Goal: Information Seeking & Learning: Learn about a topic

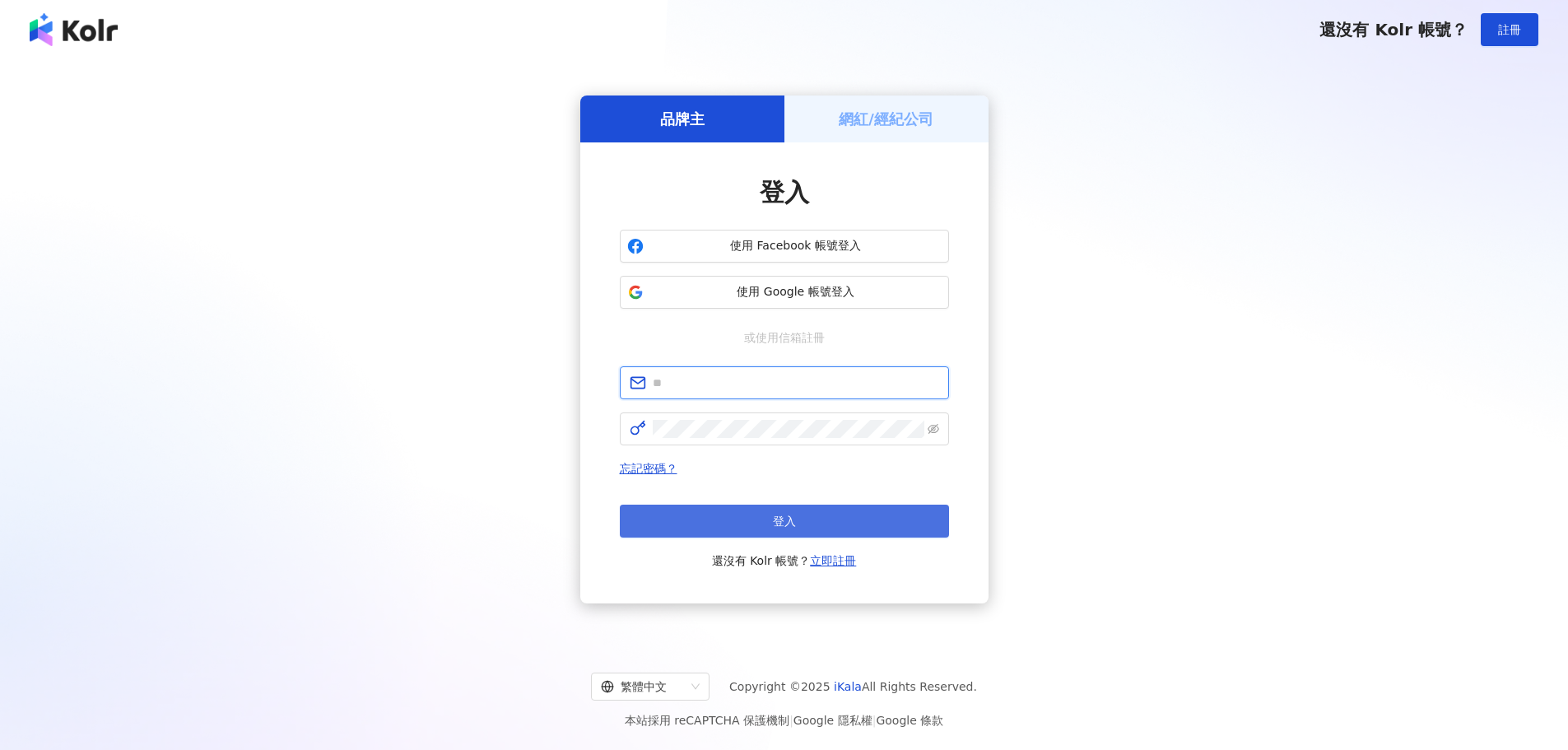
type input "**********"
click at [739, 518] on button "登入" at bounding box center [784, 521] width 329 height 33
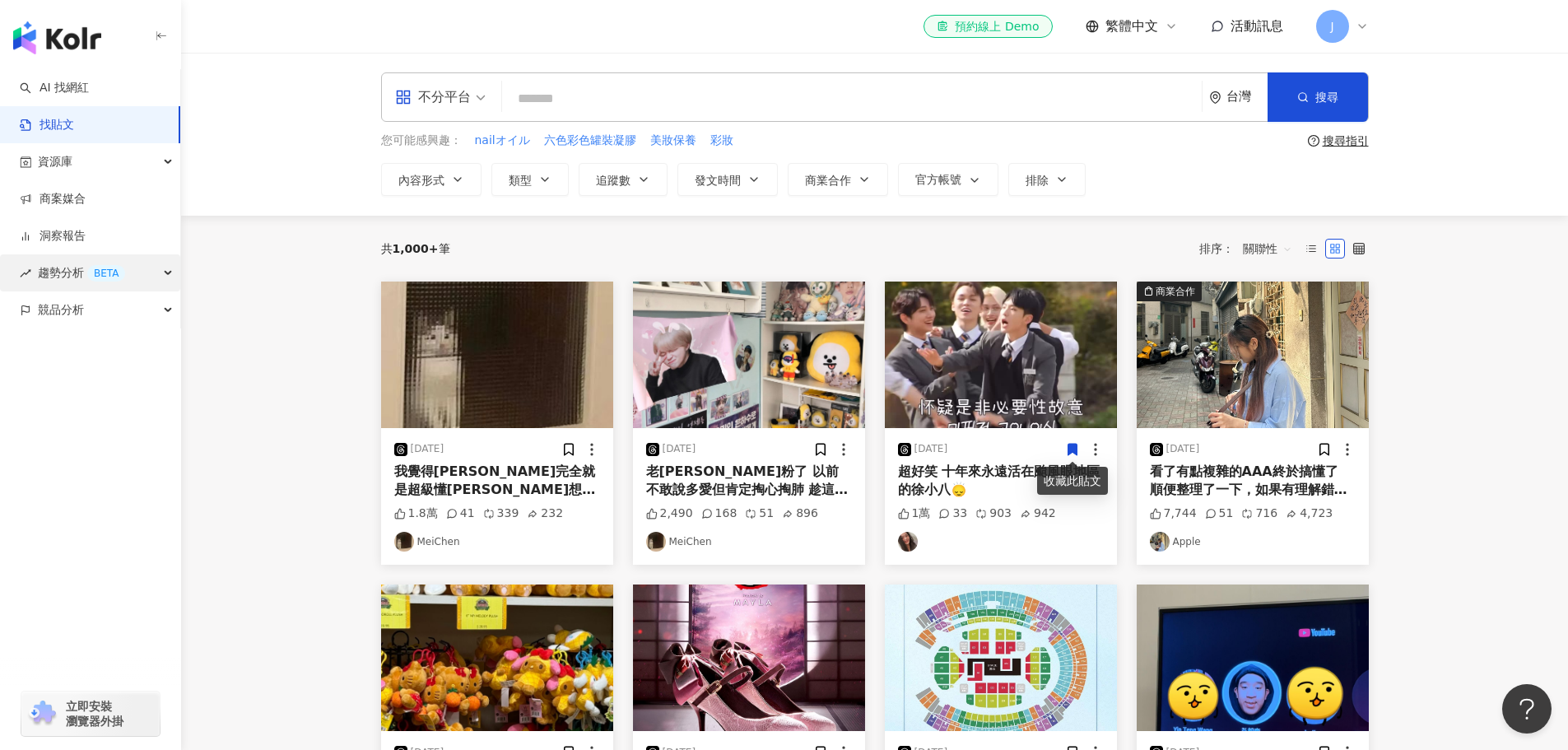
click at [80, 276] on span "趨勢分析 BETA" at bounding box center [81, 272] width 87 height 37
click at [97, 171] on div "資源庫" at bounding box center [90, 161] width 180 height 37
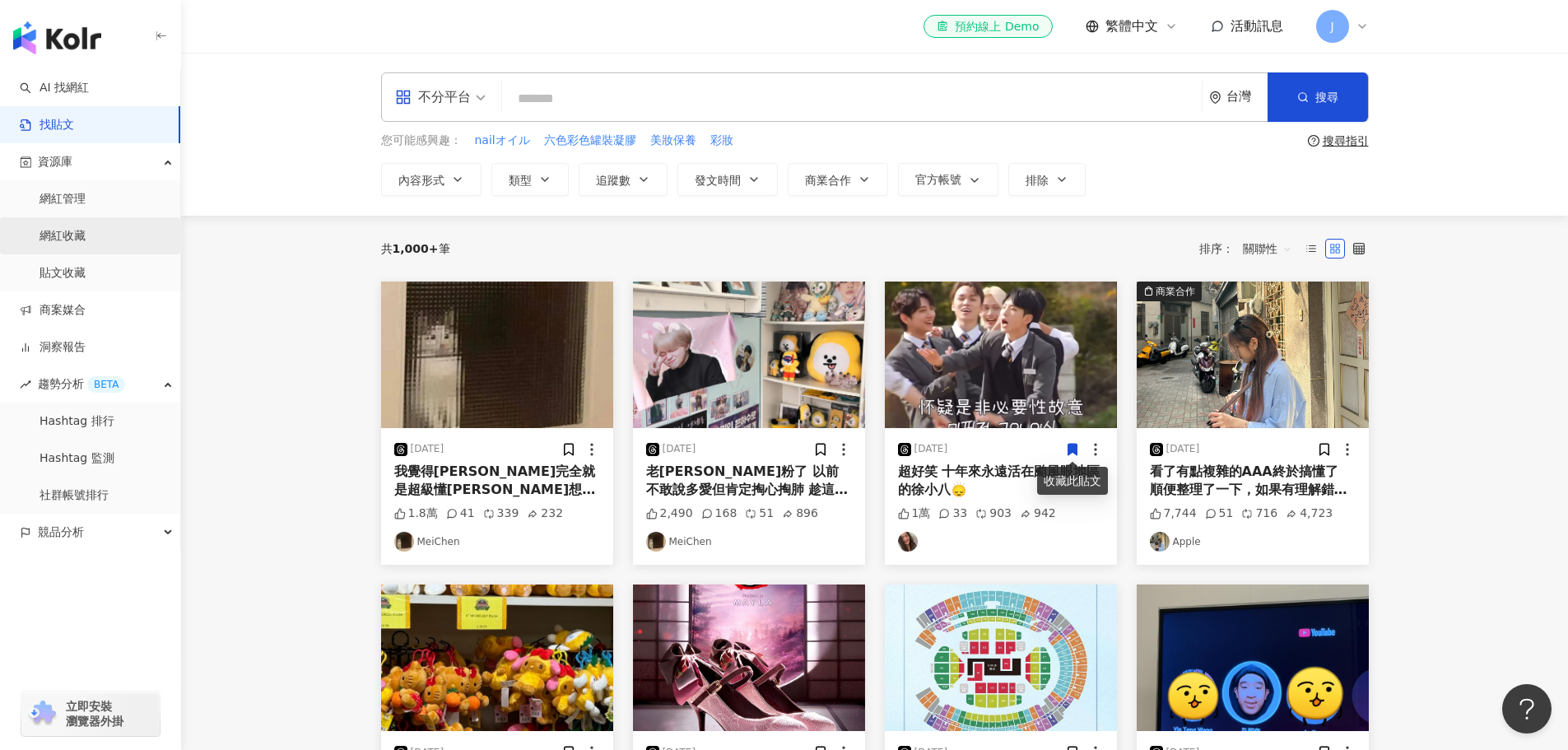
click at [67, 240] on link "網紅收藏" at bounding box center [62, 236] width 46 height 16
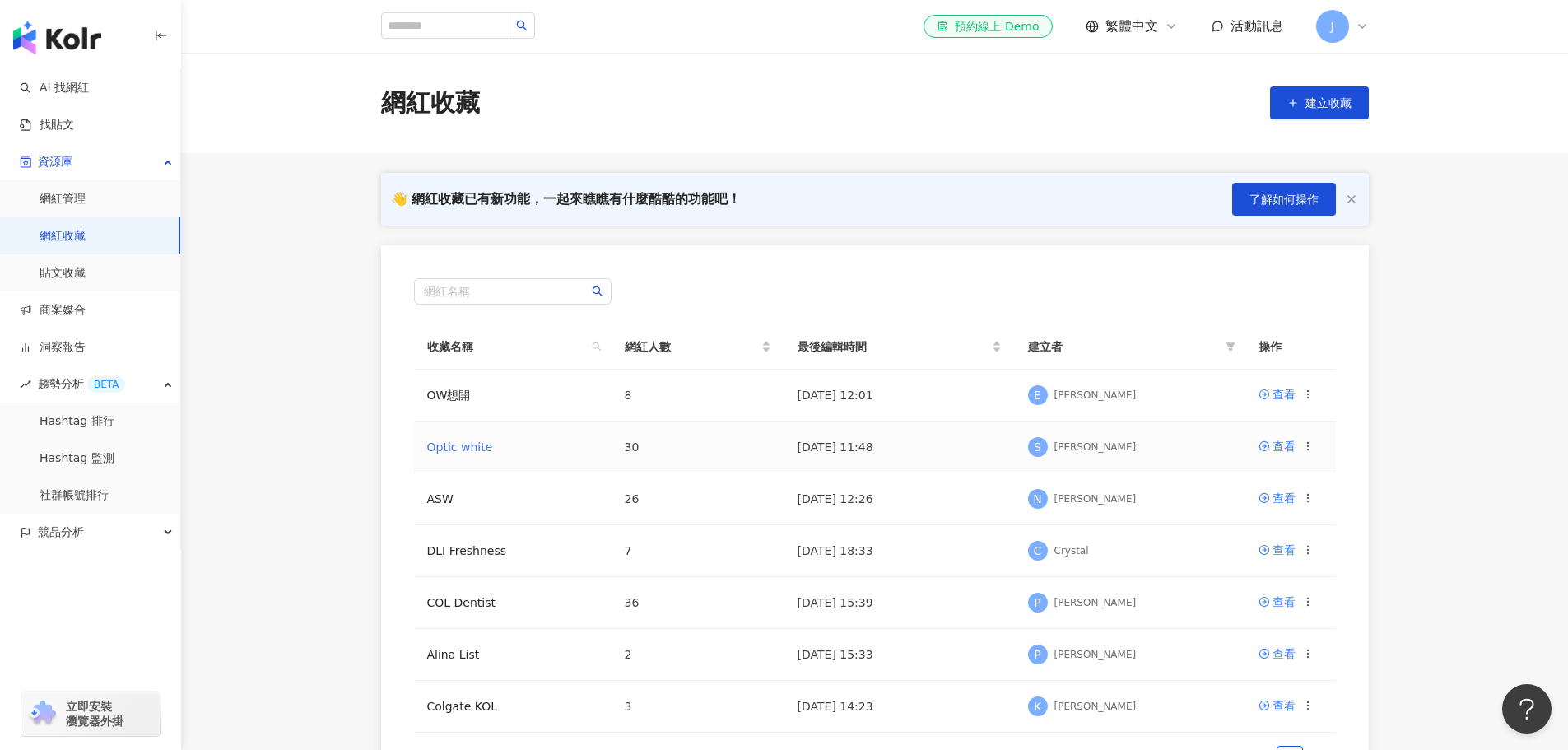
click at [439, 449] on link "Optic white" at bounding box center [459, 447] width 66 height 13
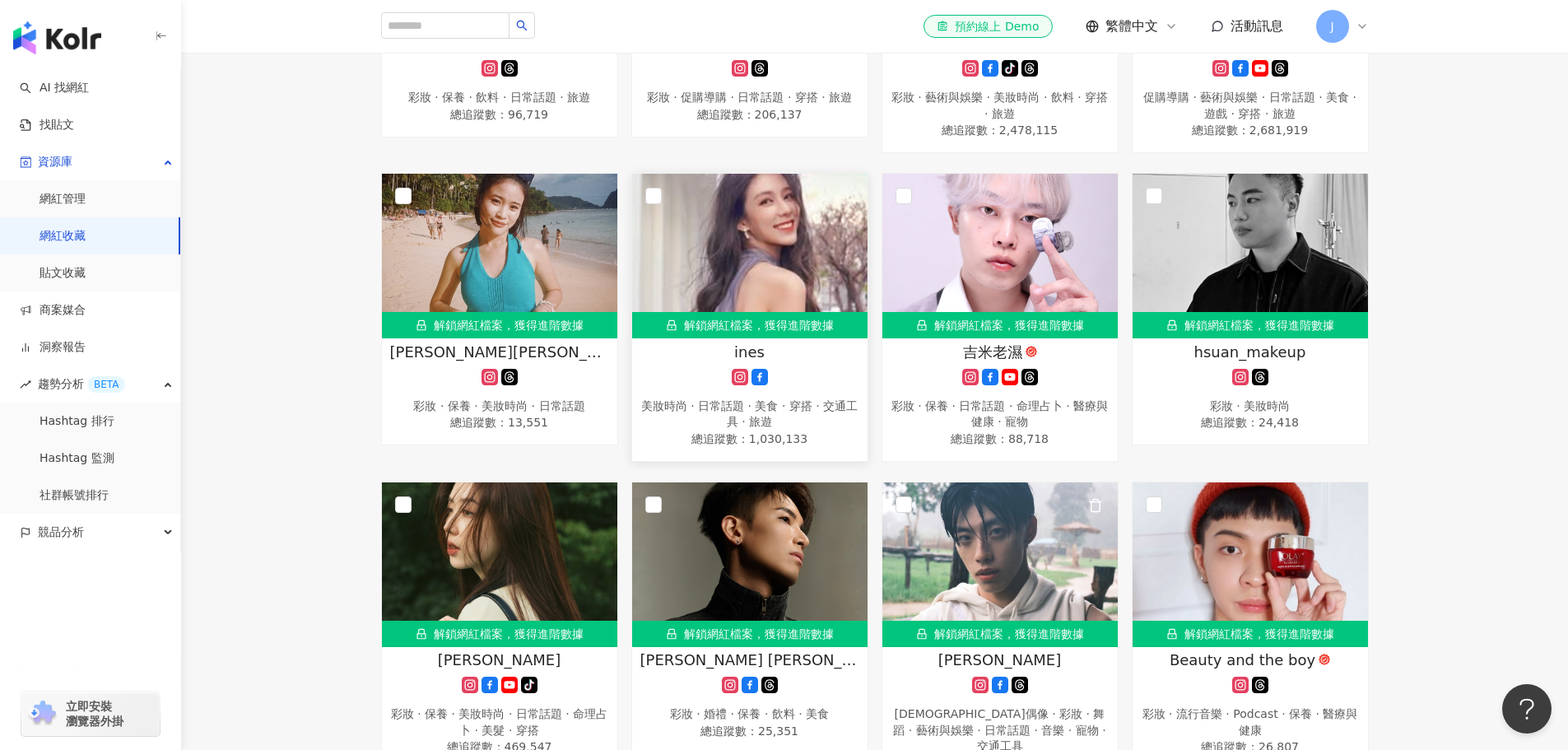
scroll to position [1399, 0]
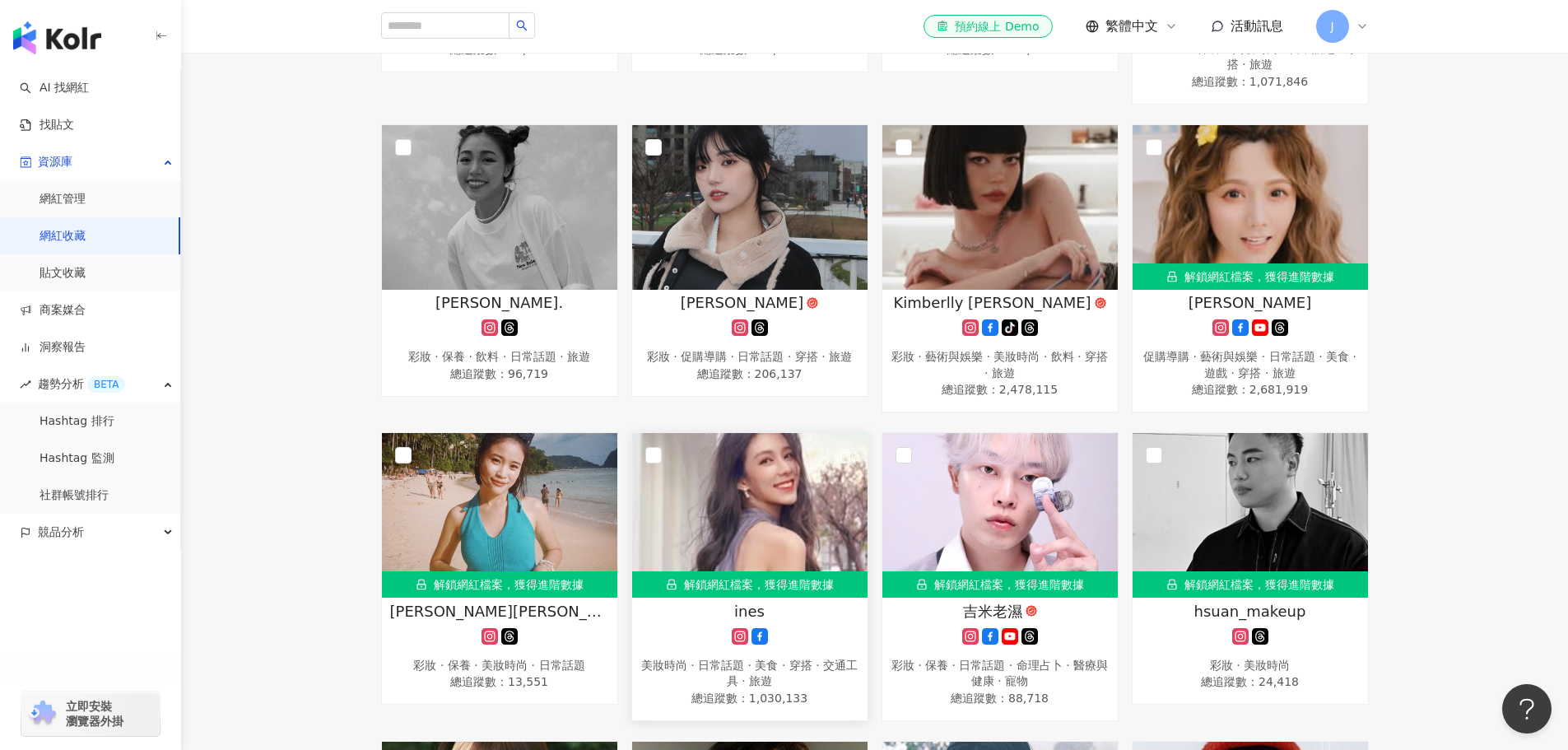
click at [734, 523] on img at bounding box center [749, 515] width 235 height 165
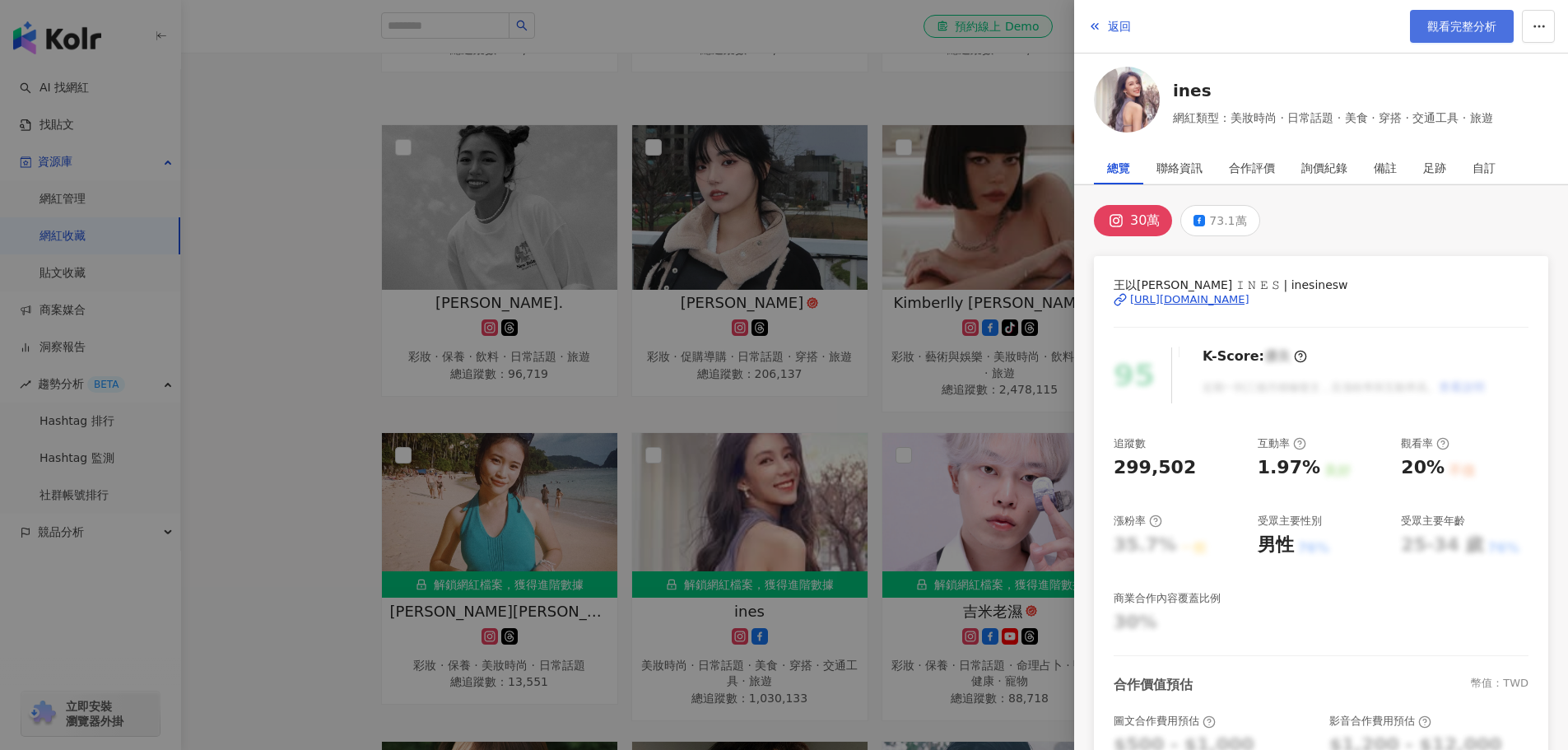
click at [1445, 35] on link "觀看完整分析" at bounding box center [1462, 26] width 104 height 33
click at [321, 287] on div at bounding box center [784, 375] width 1568 height 750
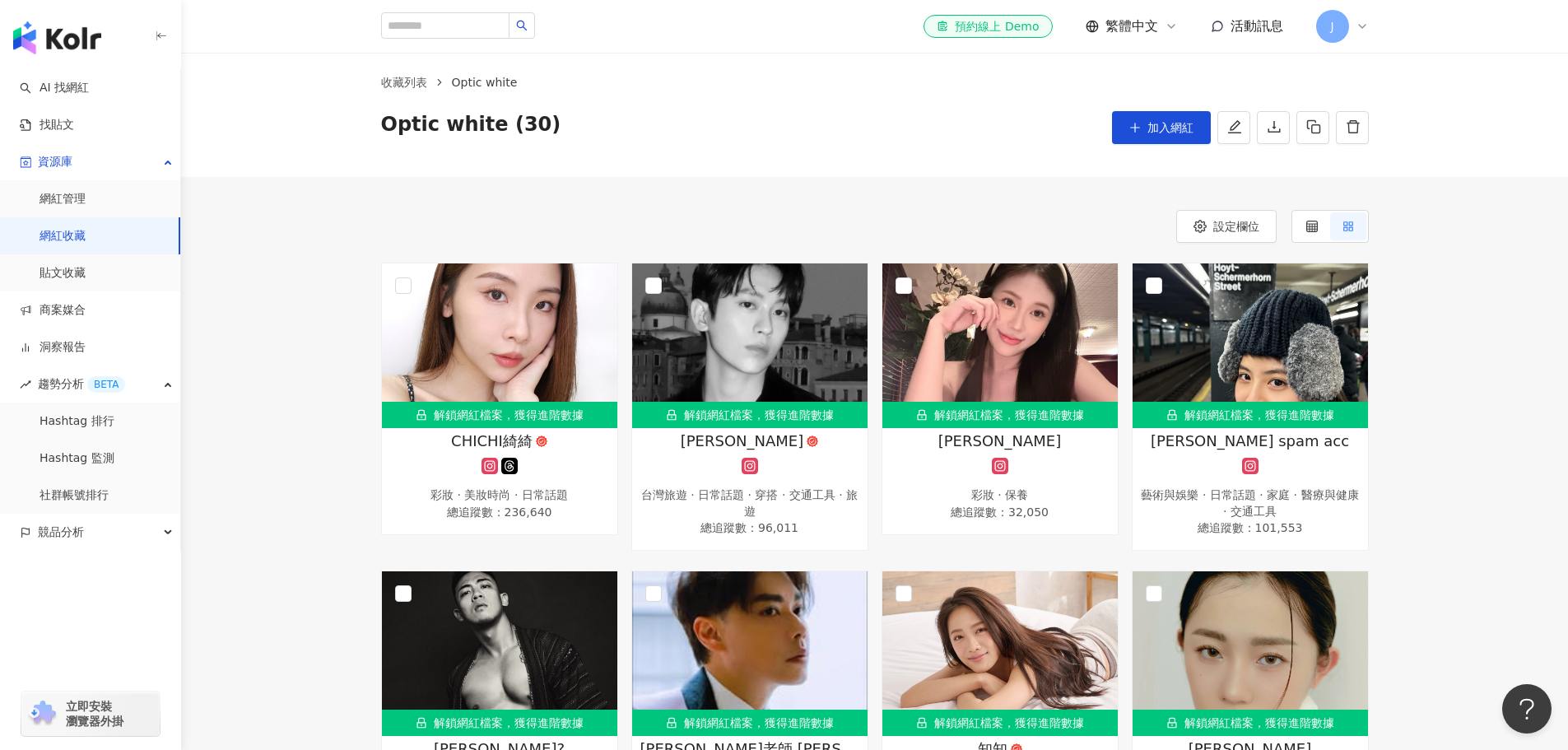
scroll to position [0, 0]
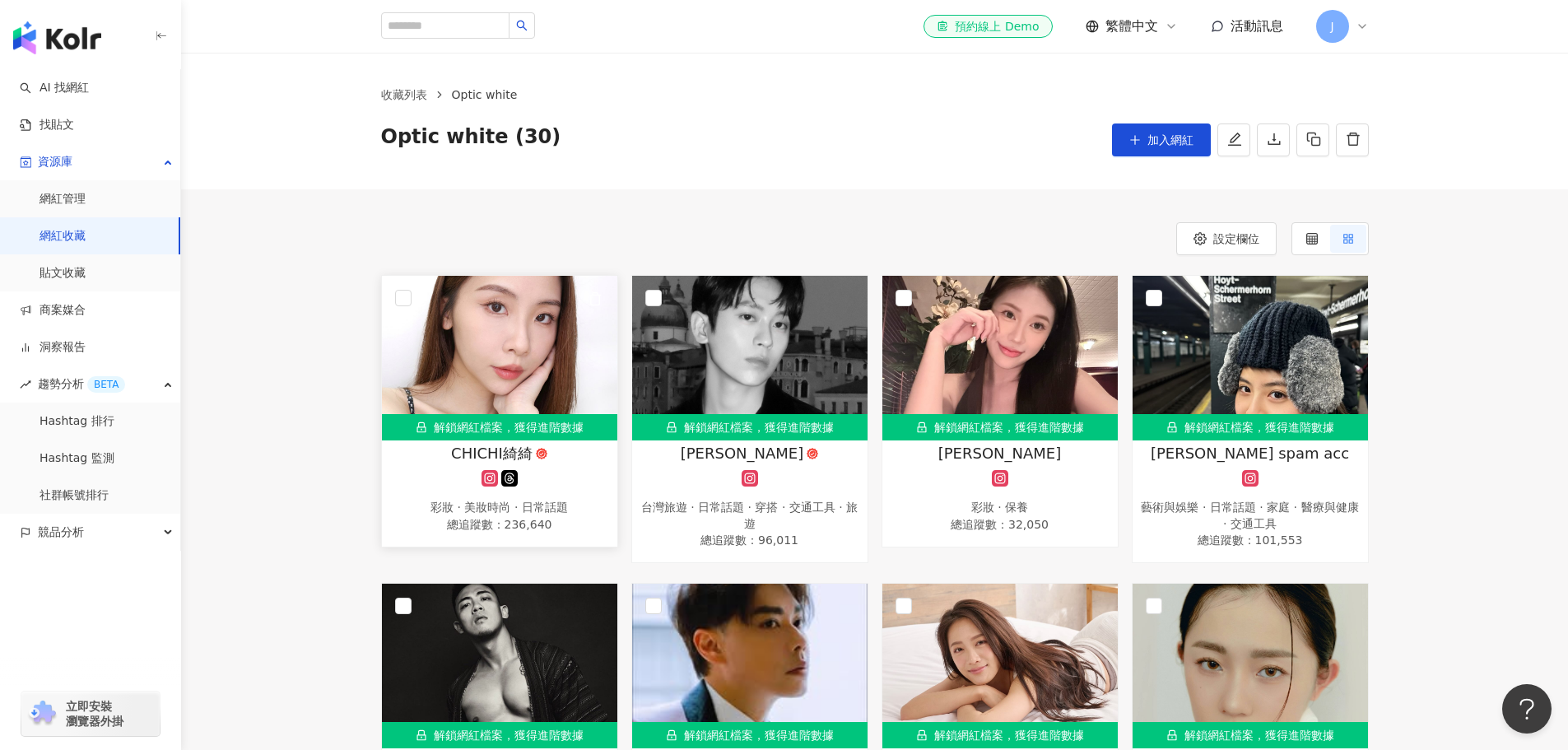
click at [491, 356] on img at bounding box center [499, 358] width 235 height 165
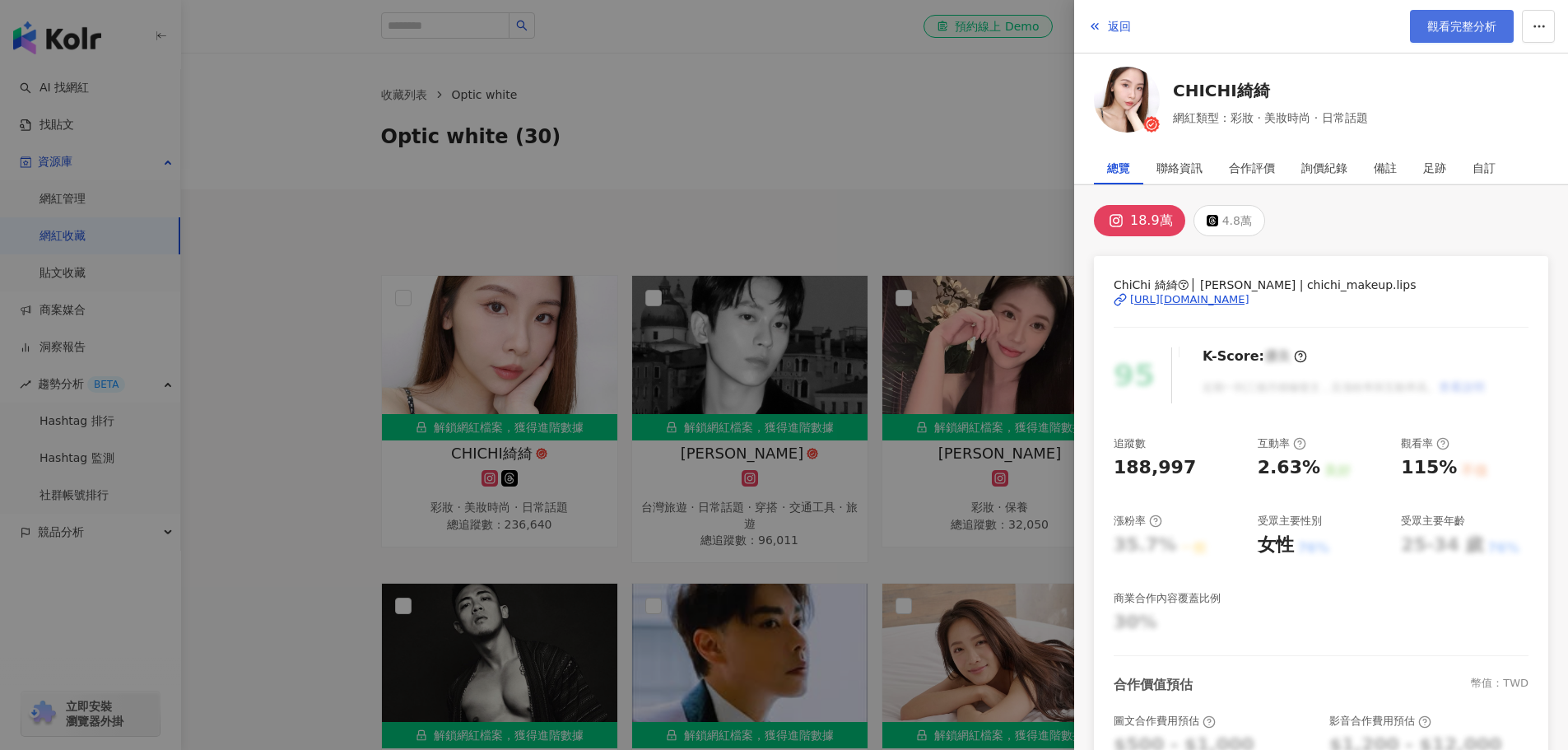
click at [1432, 27] on span "觀看完整分析" at bounding box center [1462, 27] width 69 height 13
click at [394, 216] on div at bounding box center [784, 375] width 1568 height 750
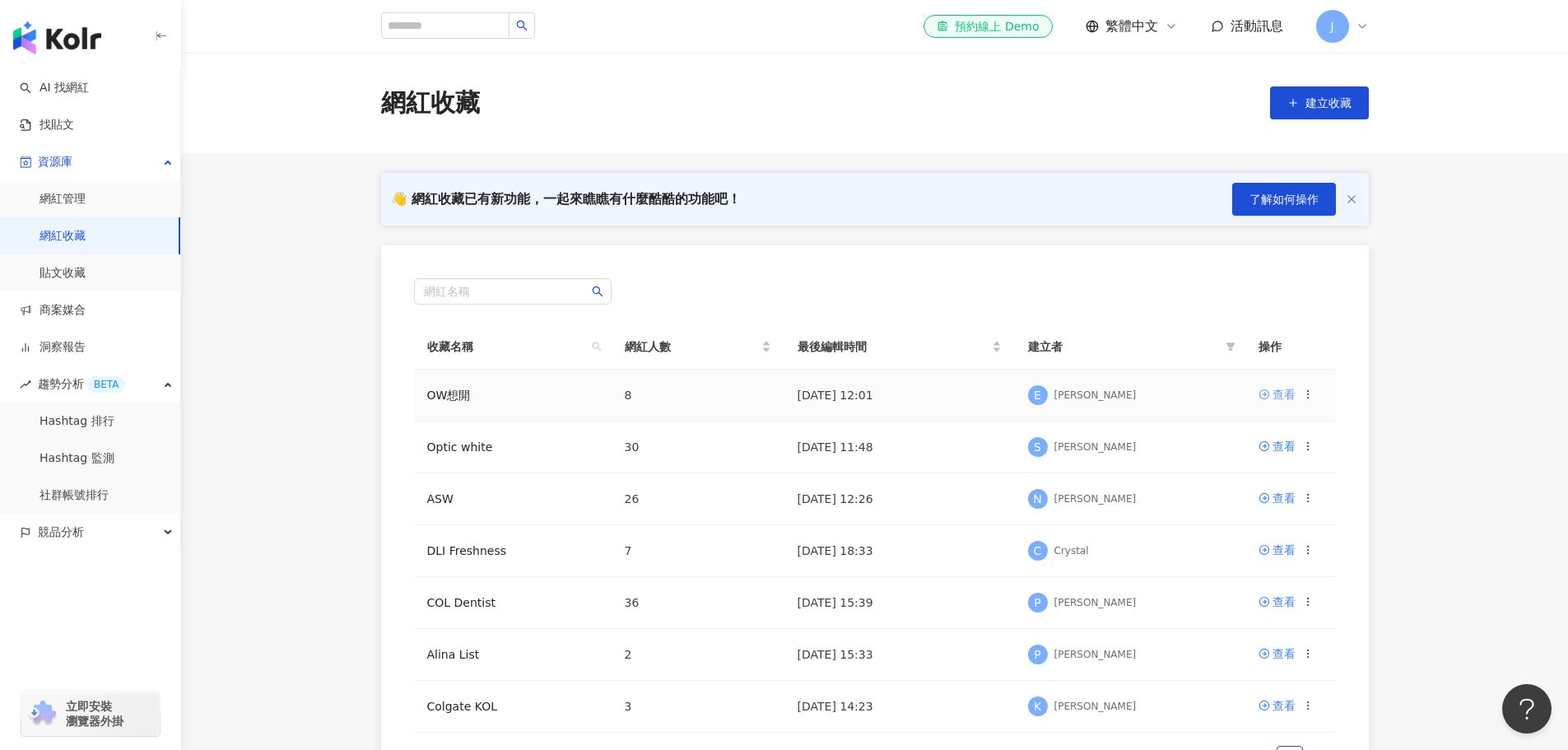
click at [1284, 398] on div "查看" at bounding box center [1284, 394] width 23 height 18
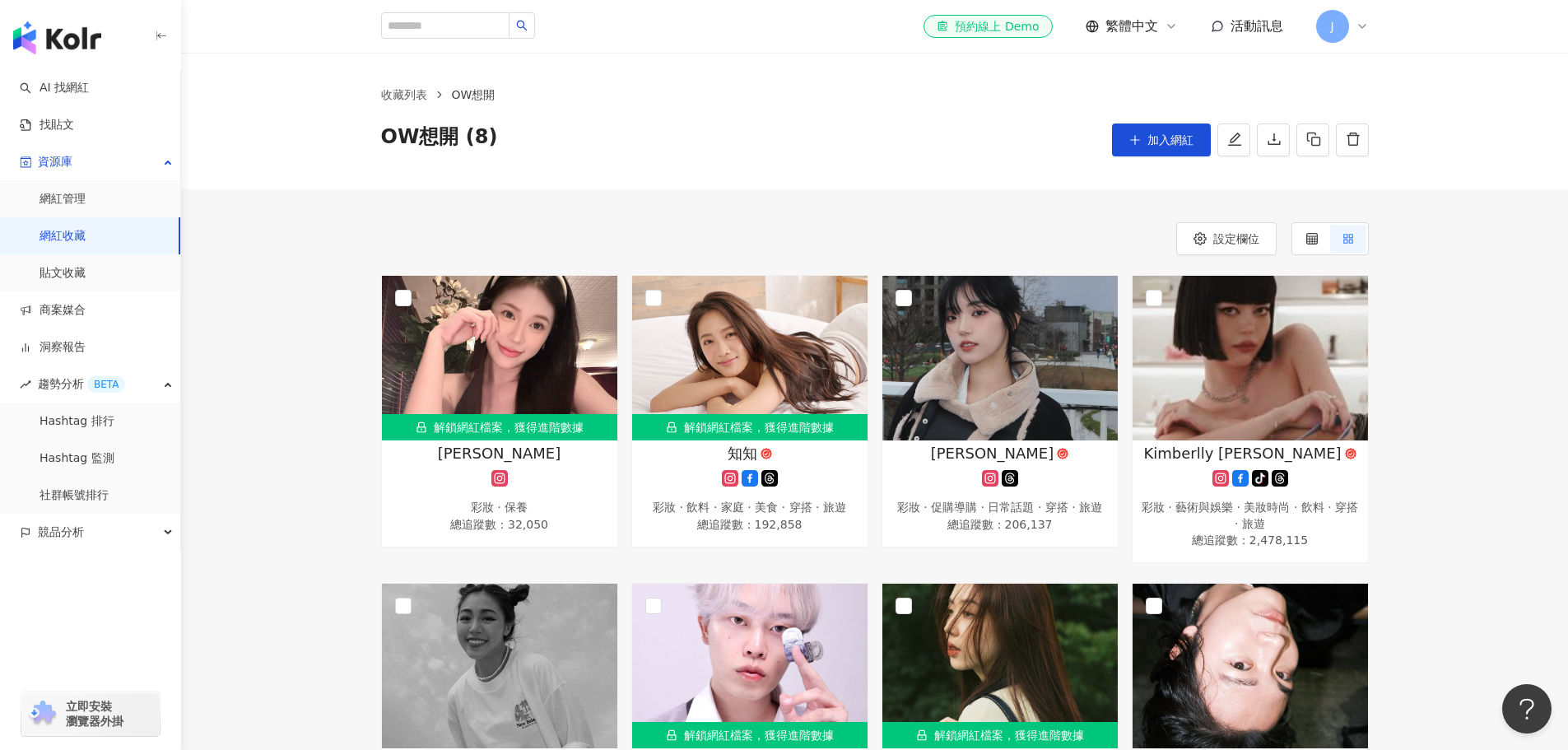
scroll to position [301, 0]
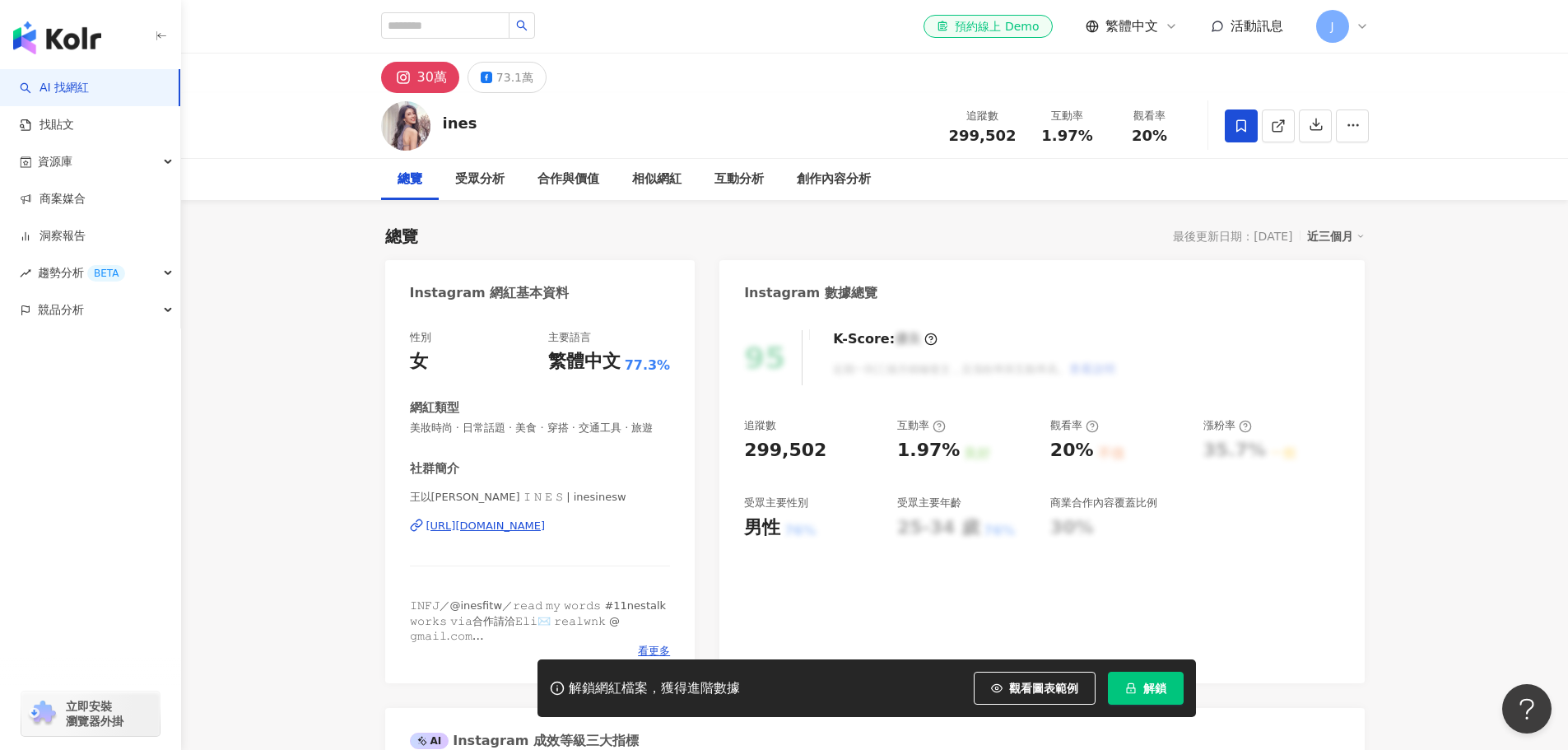
click at [473, 533] on div "[URL][DOMAIN_NAME]" at bounding box center [485, 526] width 119 height 14
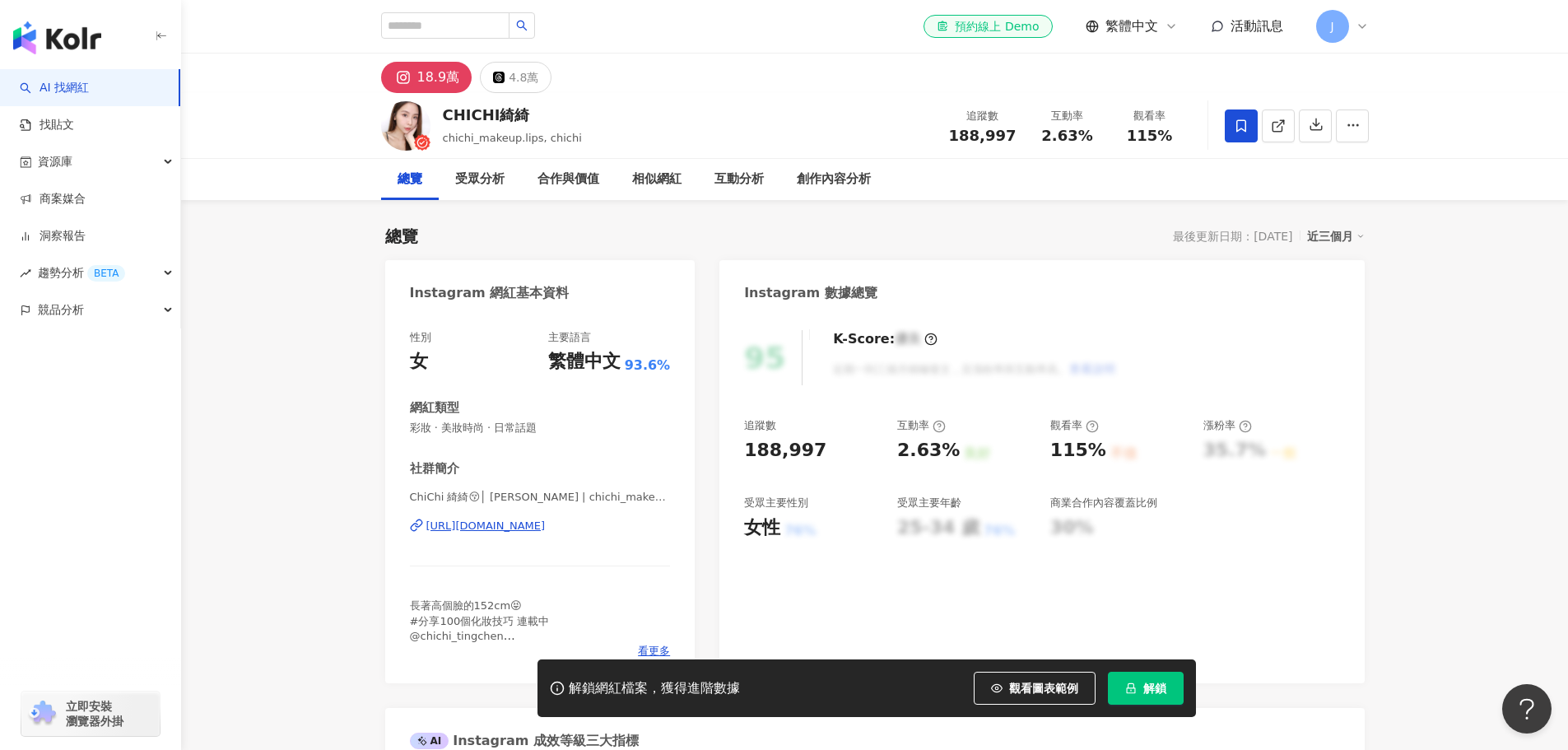
click at [546, 530] on div "[URL][DOMAIN_NAME]" at bounding box center [485, 526] width 119 height 14
click at [1245, 128] on icon at bounding box center [1241, 125] width 10 height 12
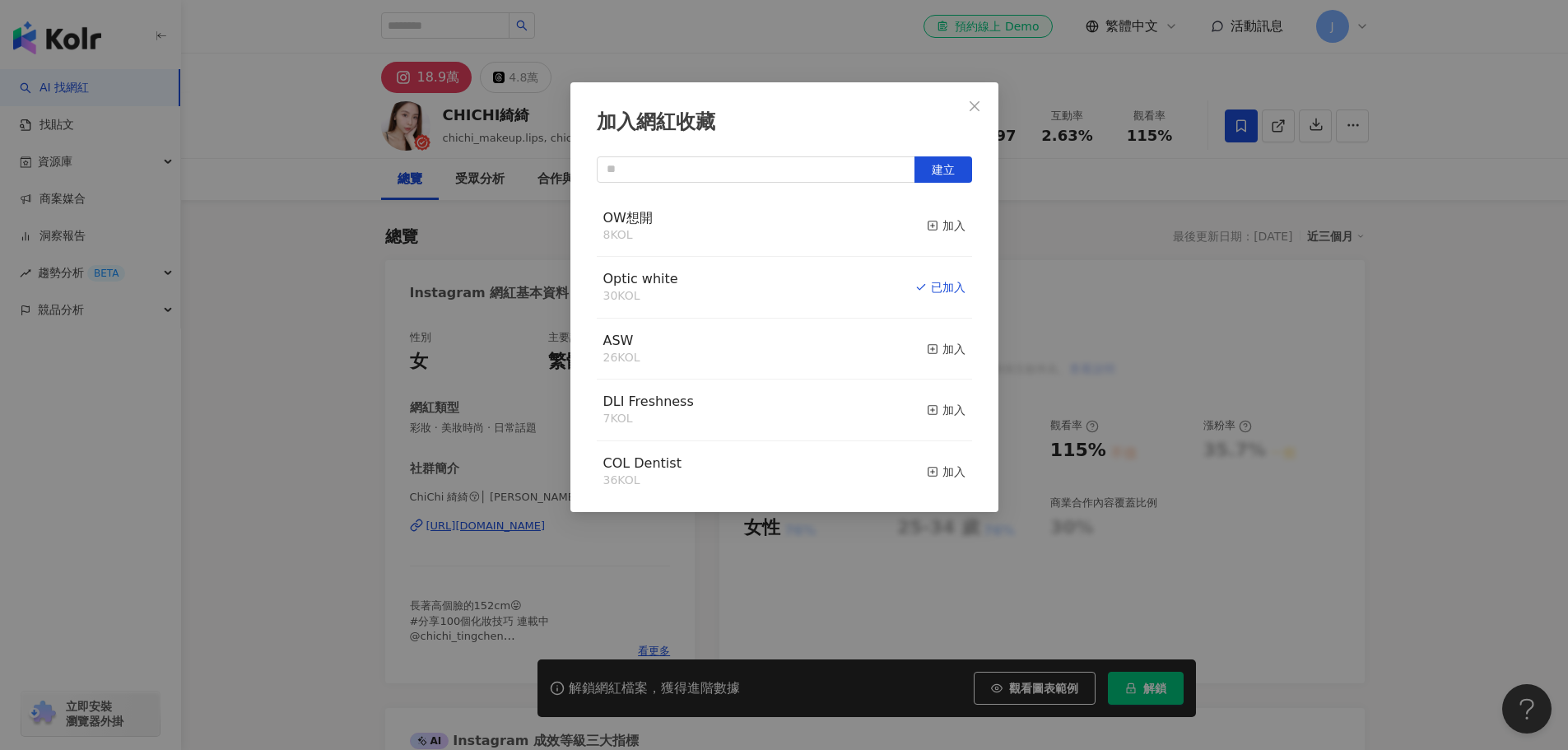
click at [760, 218] on div "OW想開 8 KOL 加入" at bounding box center [784, 226] width 375 height 61
click at [926, 229] on icon "button" at bounding box center [932, 225] width 12 height 12
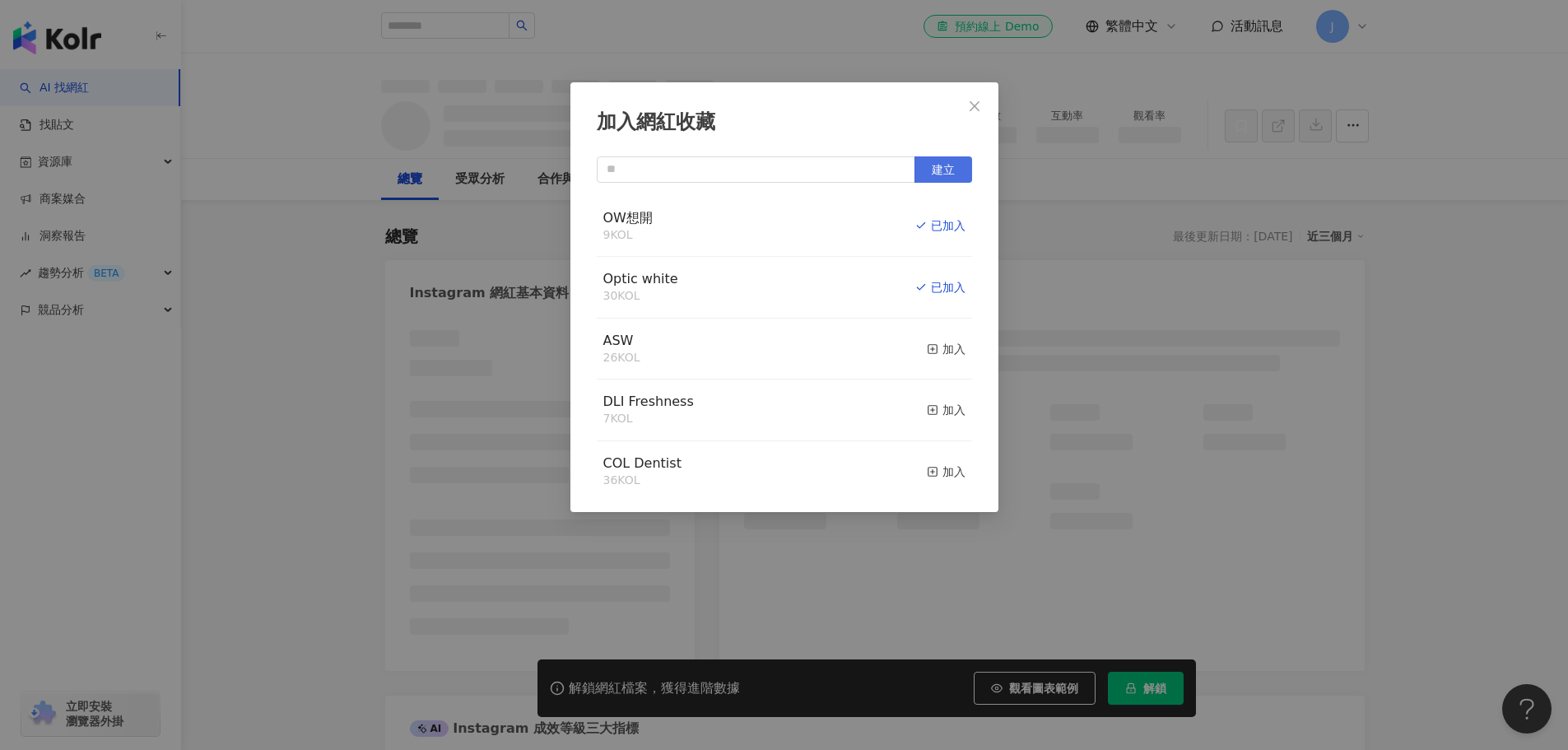
click at [948, 168] on span "建立" at bounding box center [943, 170] width 23 height 13
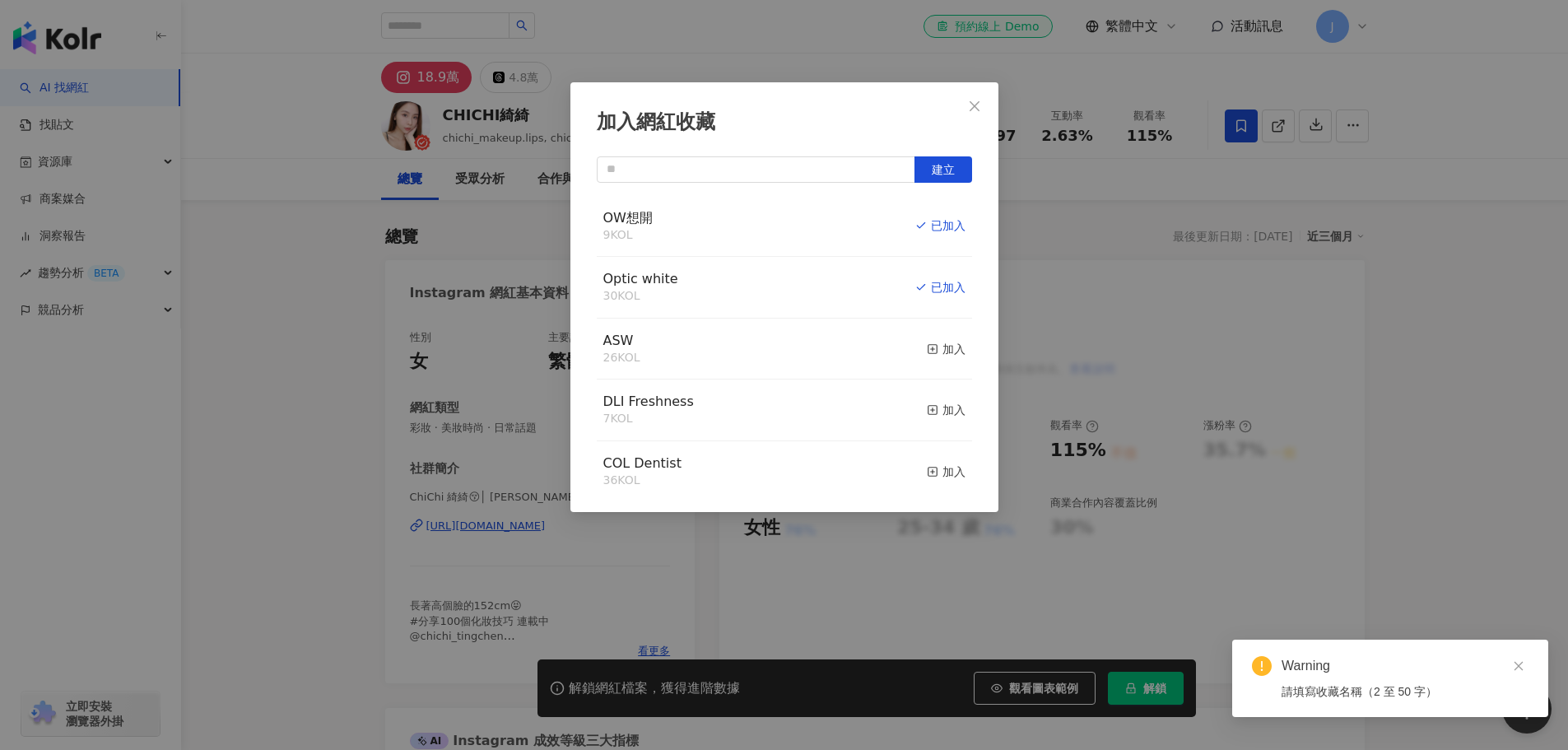
click at [703, 224] on div "OW想開 9 KOL 已加入" at bounding box center [784, 226] width 375 height 61
click at [617, 224] on span "OW想開" at bounding box center [627, 218] width 49 height 15
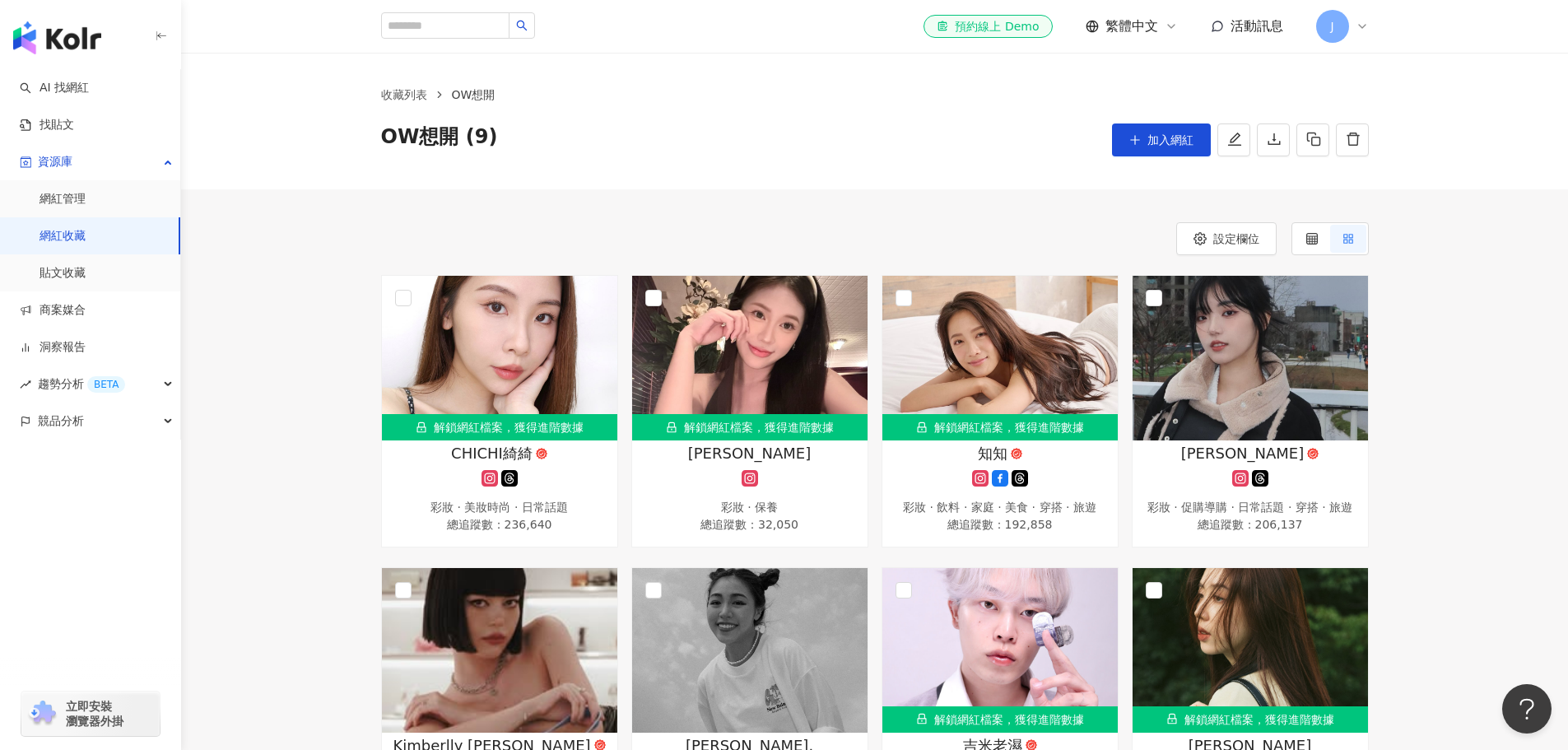
scroll to position [411, 0]
